Goal: Complete application form

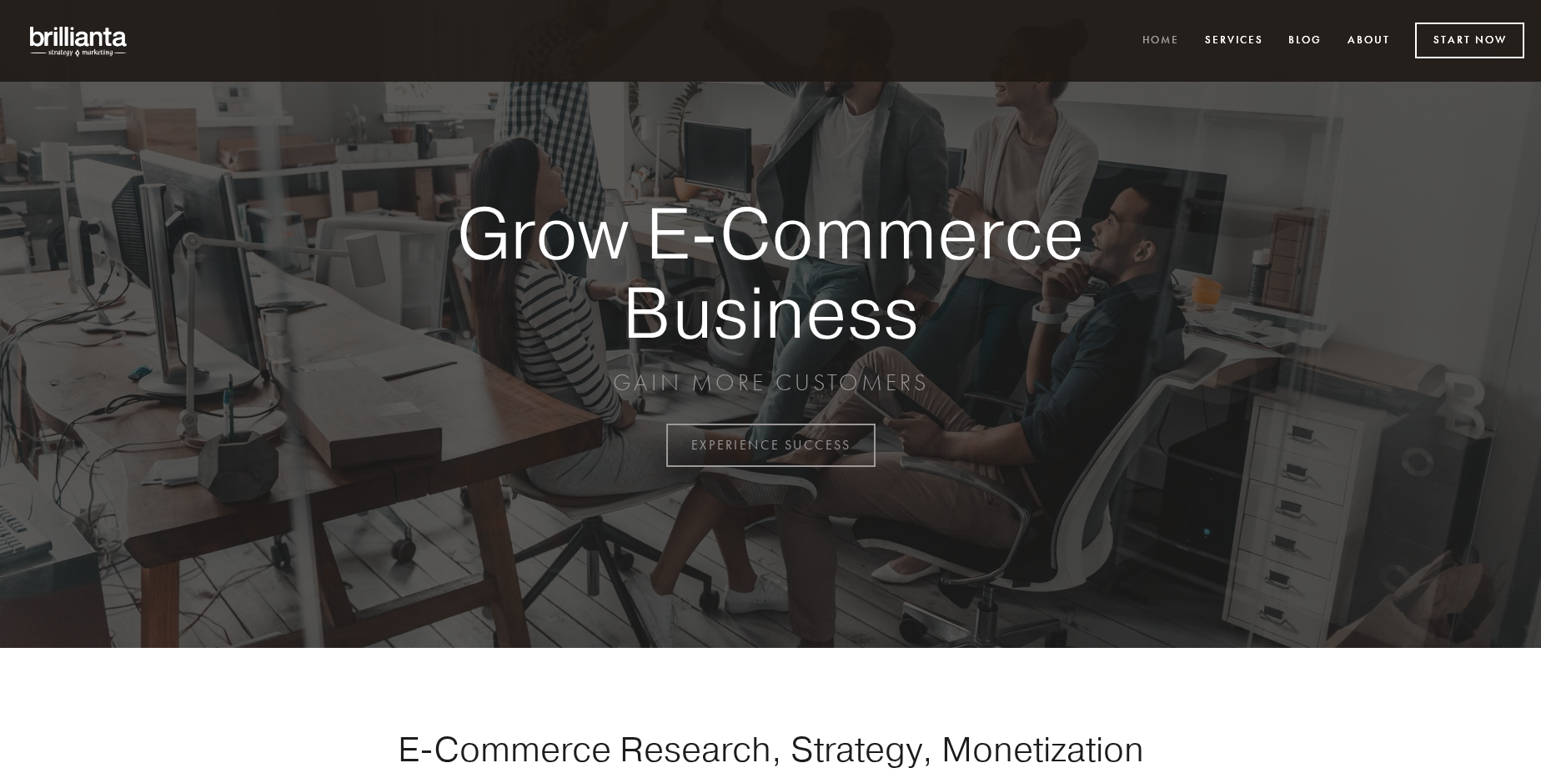
scroll to position [4372, 0]
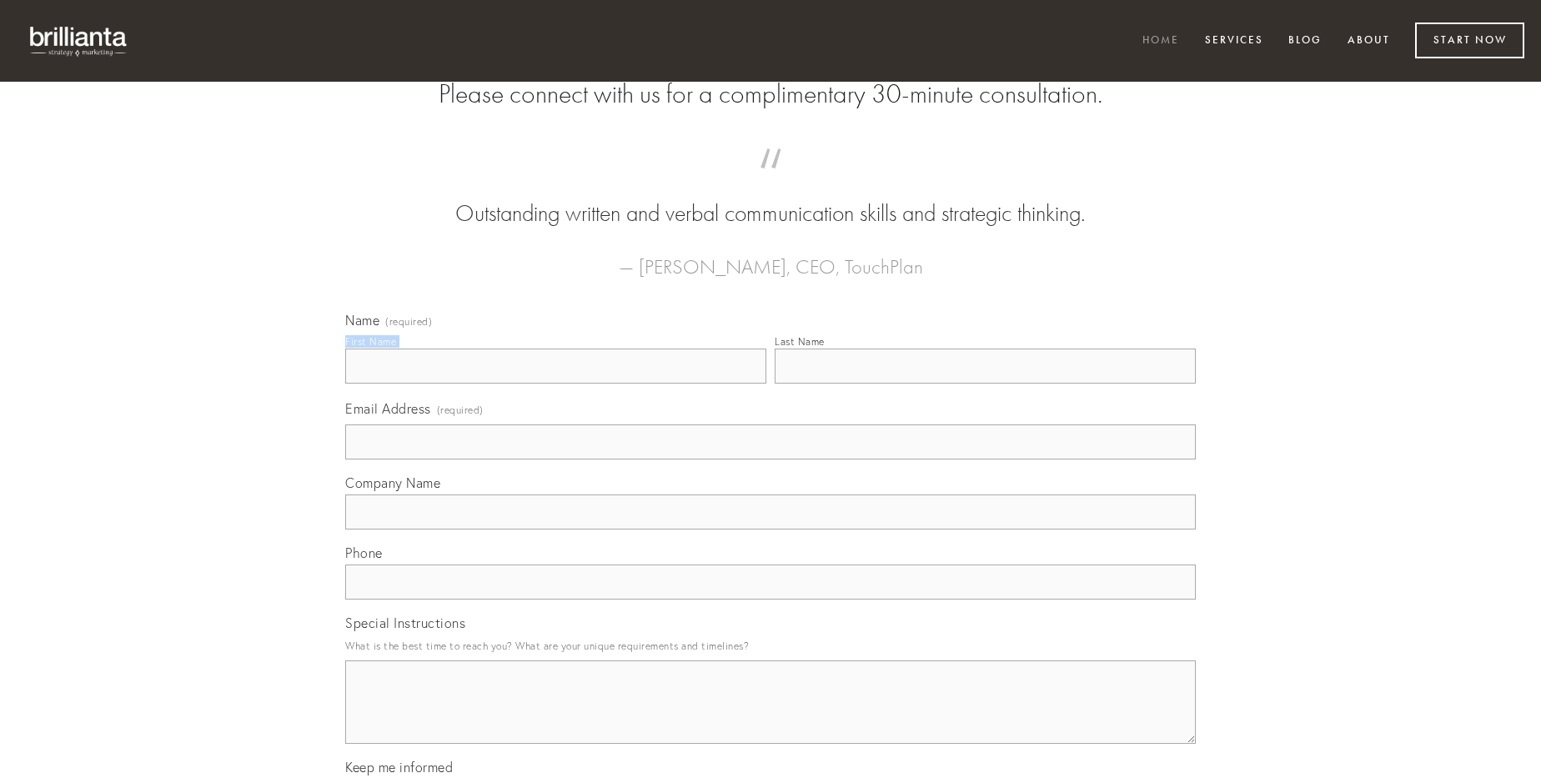
type input "[PERSON_NAME]"
click at [985, 384] on input "Last Name" at bounding box center [985, 366] width 421 height 35
type input "[PERSON_NAME]"
click at [771, 460] on input "Email Address (required)" at bounding box center [770, 442] width 851 height 35
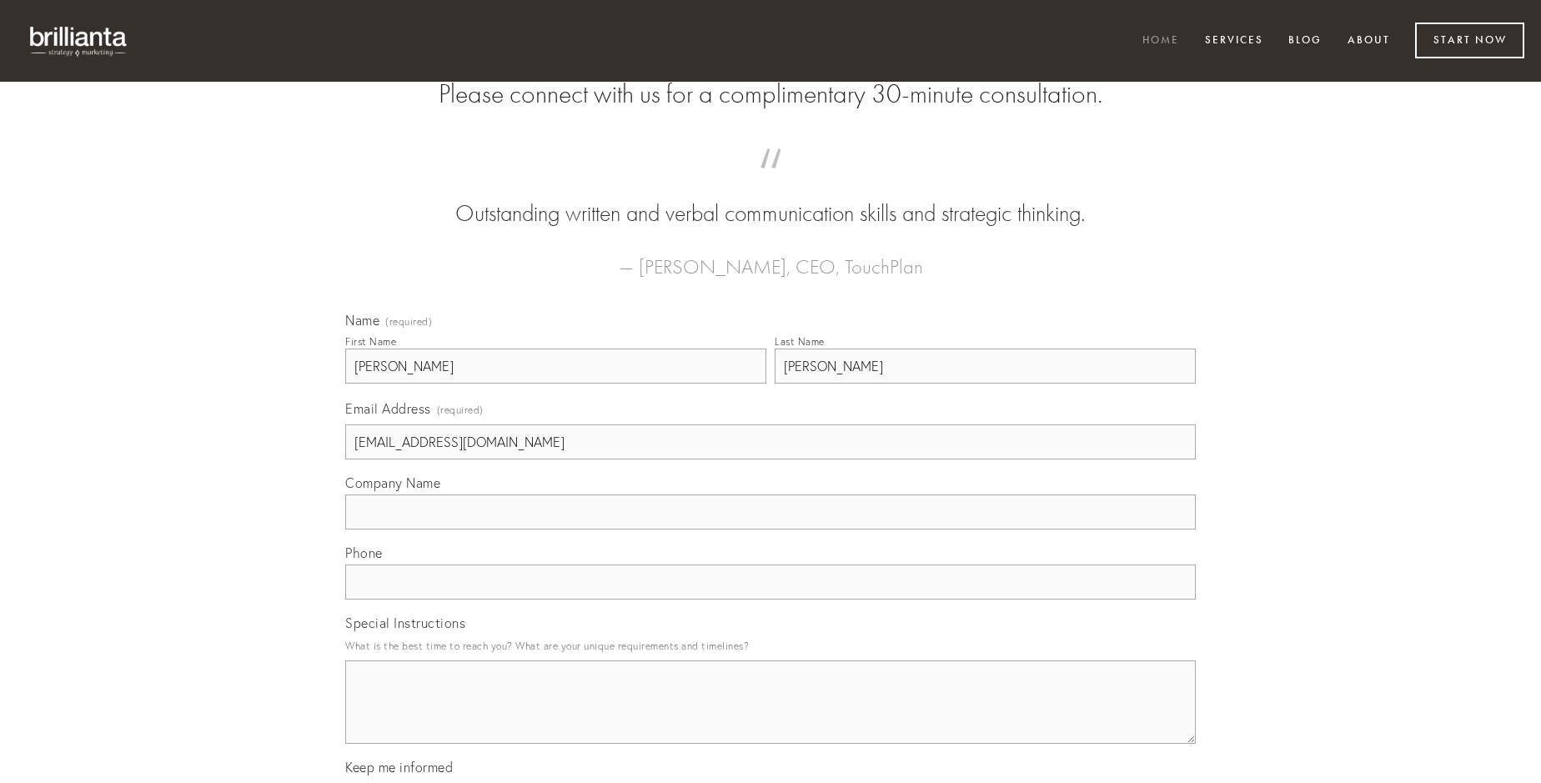
type input "[EMAIL_ADDRESS][DOMAIN_NAME]"
click at [771, 530] on input "Company Name" at bounding box center [770, 512] width 851 height 35
type input "compono"
click at [771, 600] on input "text" at bounding box center [770, 582] width 851 height 35
click at [771, 717] on textarea "Special Instructions" at bounding box center [770, 702] width 851 height 83
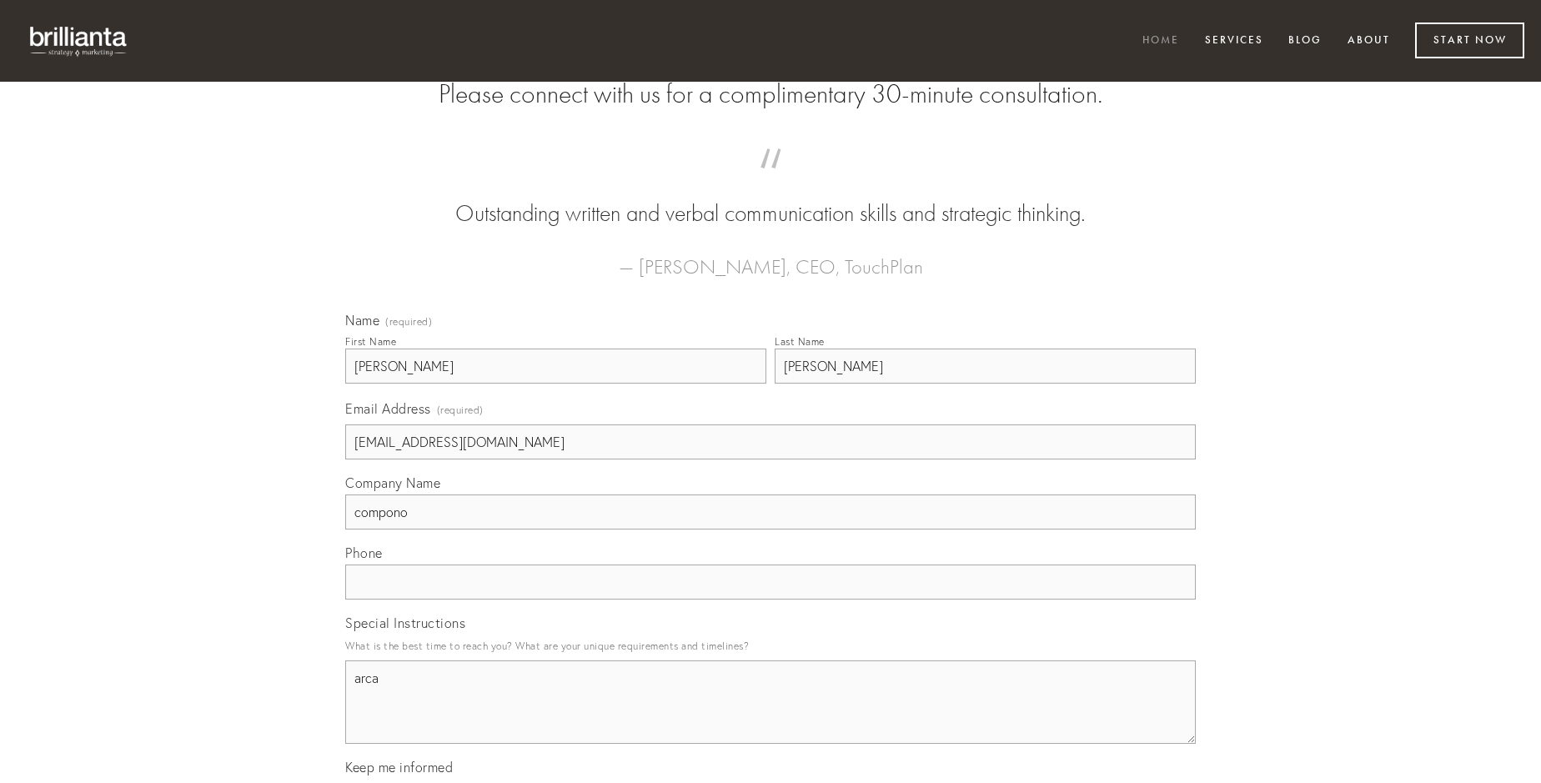
type textarea "arca"
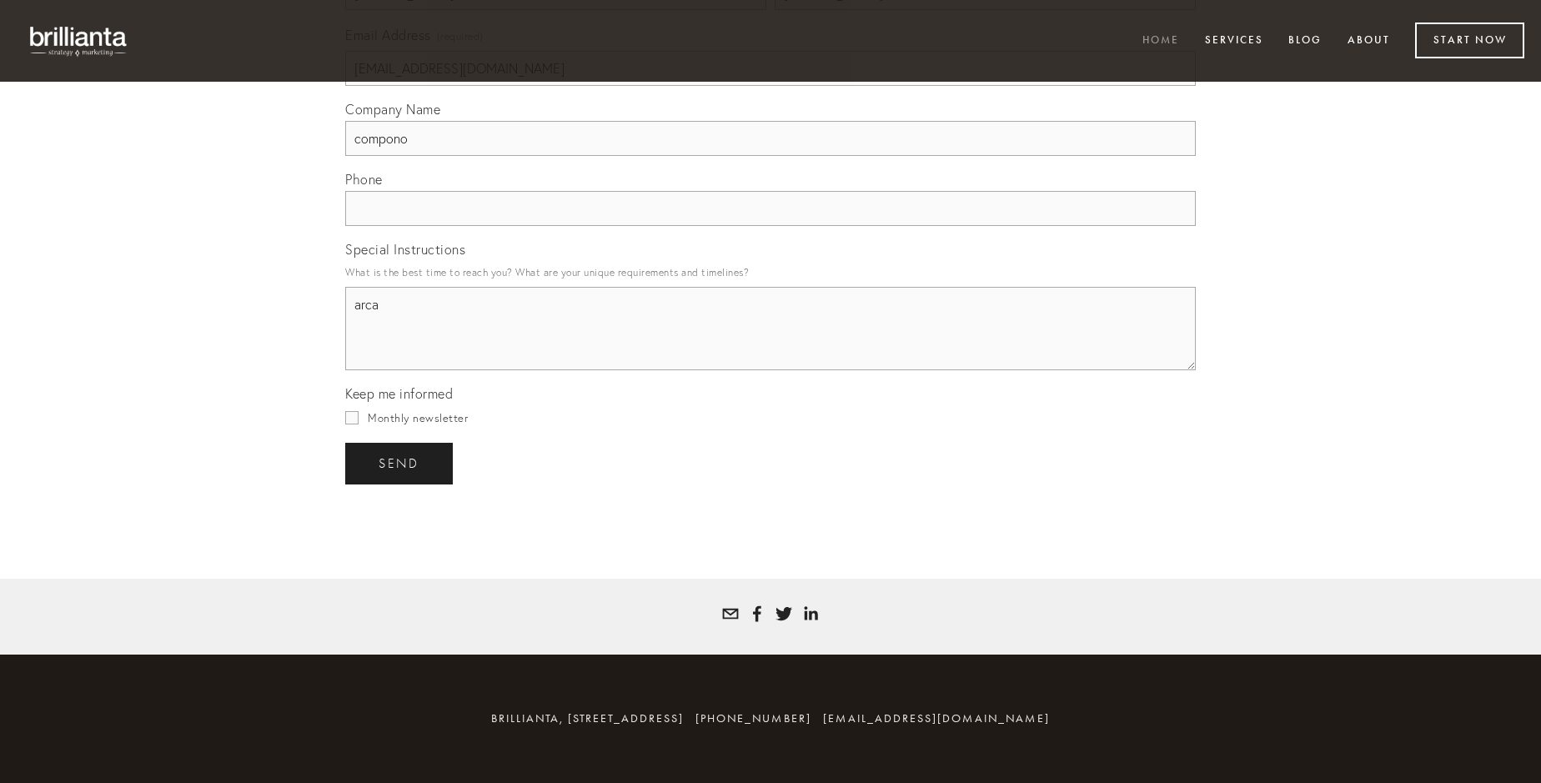
click at [400, 463] on span "send" at bounding box center [399, 463] width 41 height 15
